Goal: Use online tool/utility

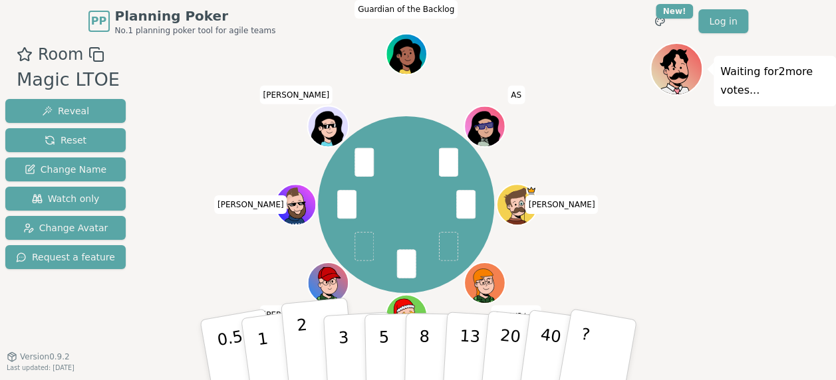
click at [299, 352] on p "2" at bounding box center [303, 352] width 17 height 72
click at [296, 354] on button "2" at bounding box center [318, 351] width 76 height 106
click at [337, 371] on button "3" at bounding box center [358, 351] width 72 height 104
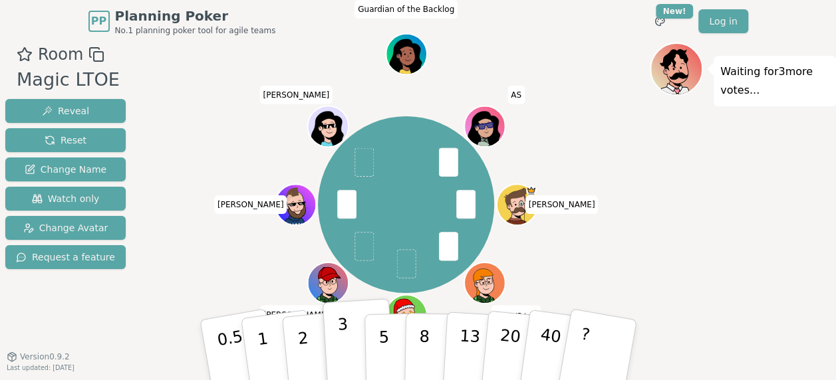
click at [336, 341] on button "3" at bounding box center [358, 351] width 72 height 104
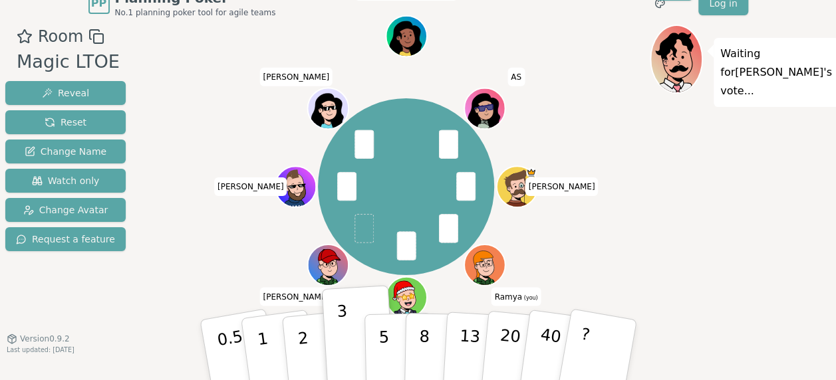
scroll to position [28, 0]
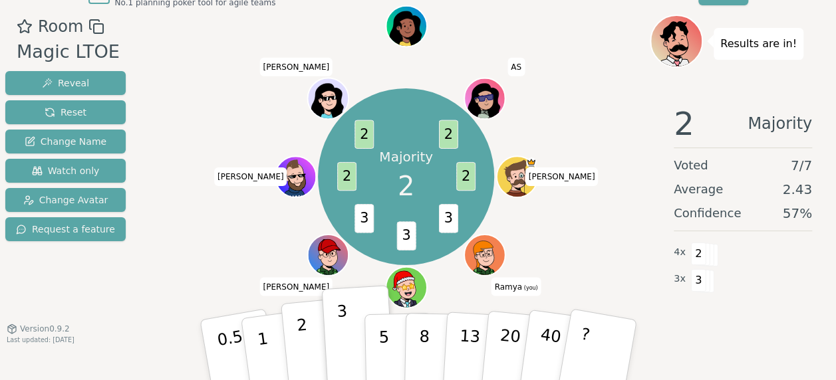
click at [305, 348] on p "2" at bounding box center [303, 352] width 17 height 72
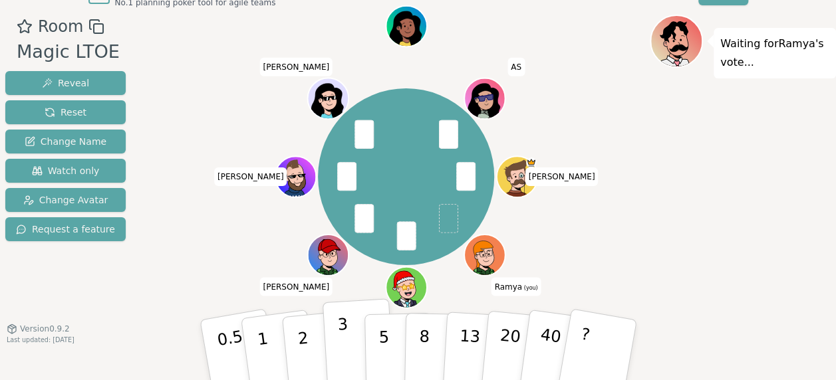
click at [339, 362] on p "3" at bounding box center [343, 351] width 15 height 72
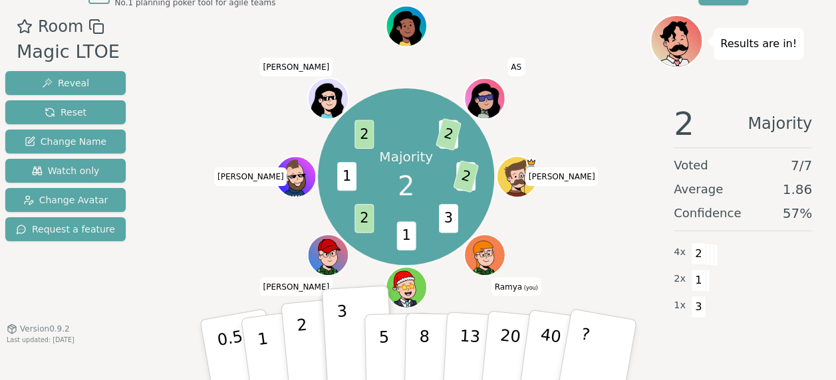
click at [301, 358] on p "2" at bounding box center [303, 352] width 17 height 72
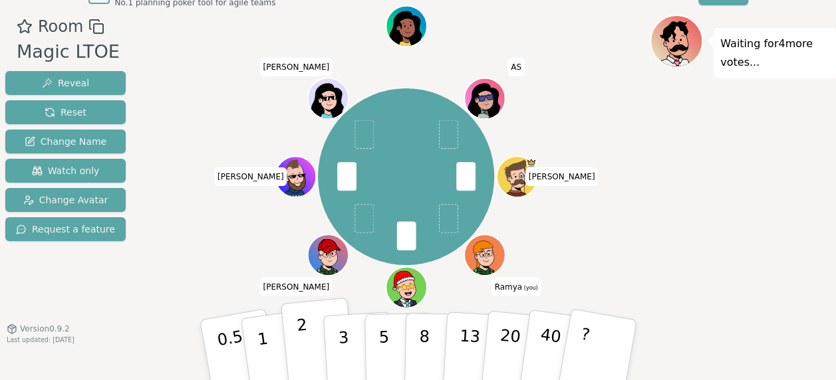
click at [302, 331] on p "2" at bounding box center [303, 352] width 17 height 72
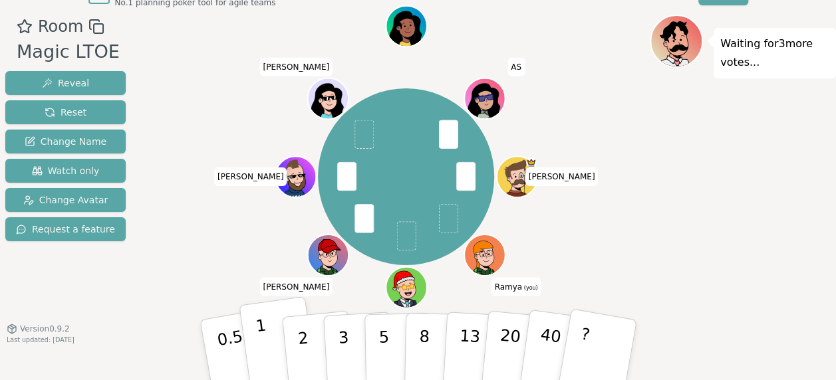
click at [263, 358] on p "1" at bounding box center [264, 352] width 20 height 72
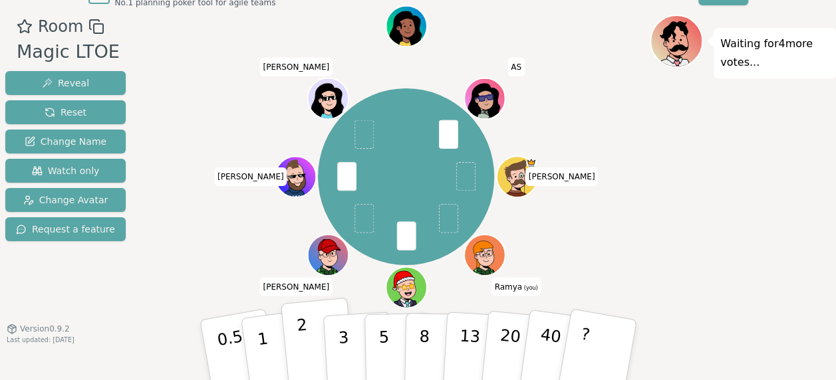
click at [299, 358] on p "2" at bounding box center [303, 352] width 17 height 72
click at [308, 353] on button "2" at bounding box center [318, 351] width 76 height 106
